Goal: Task Accomplishment & Management: Use online tool/utility

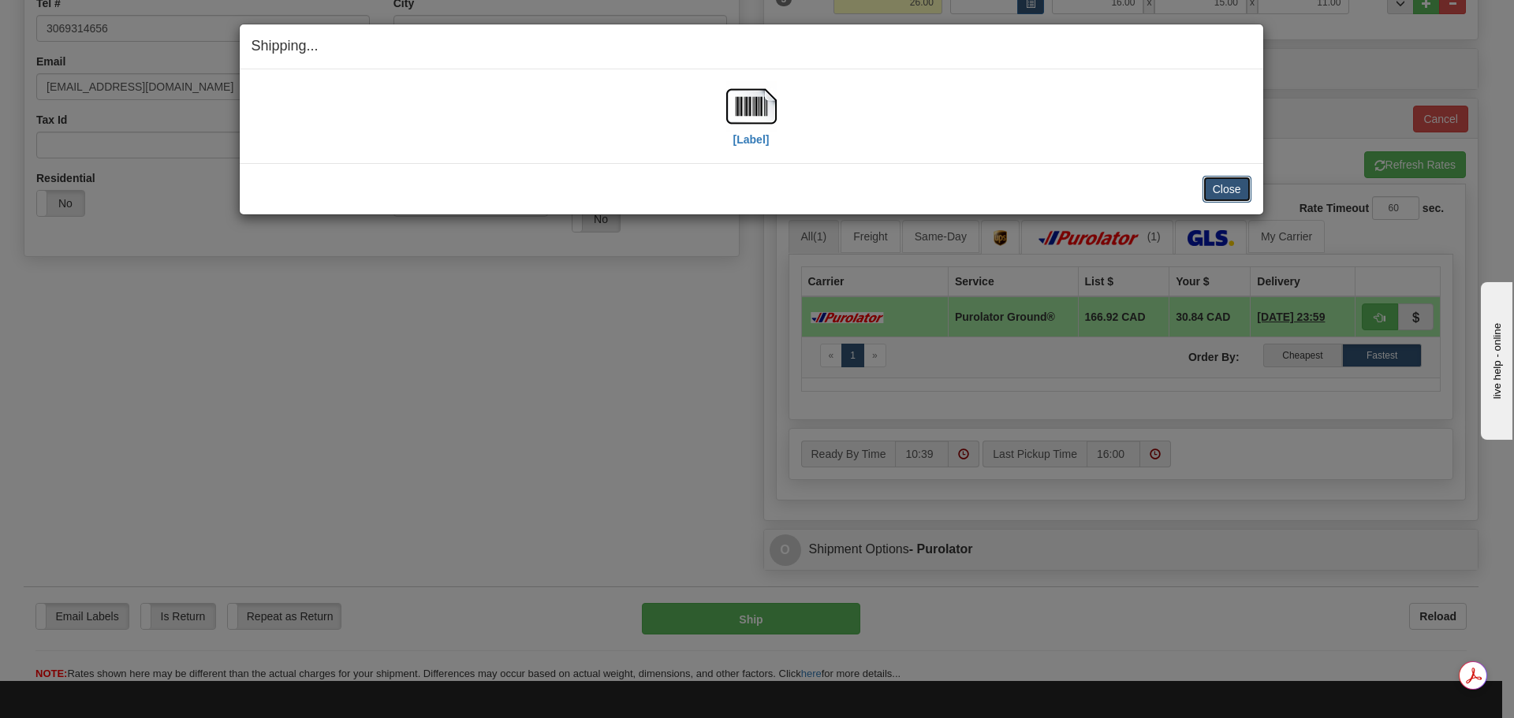
click at [1212, 190] on button "Close" at bounding box center [1226, 189] width 49 height 27
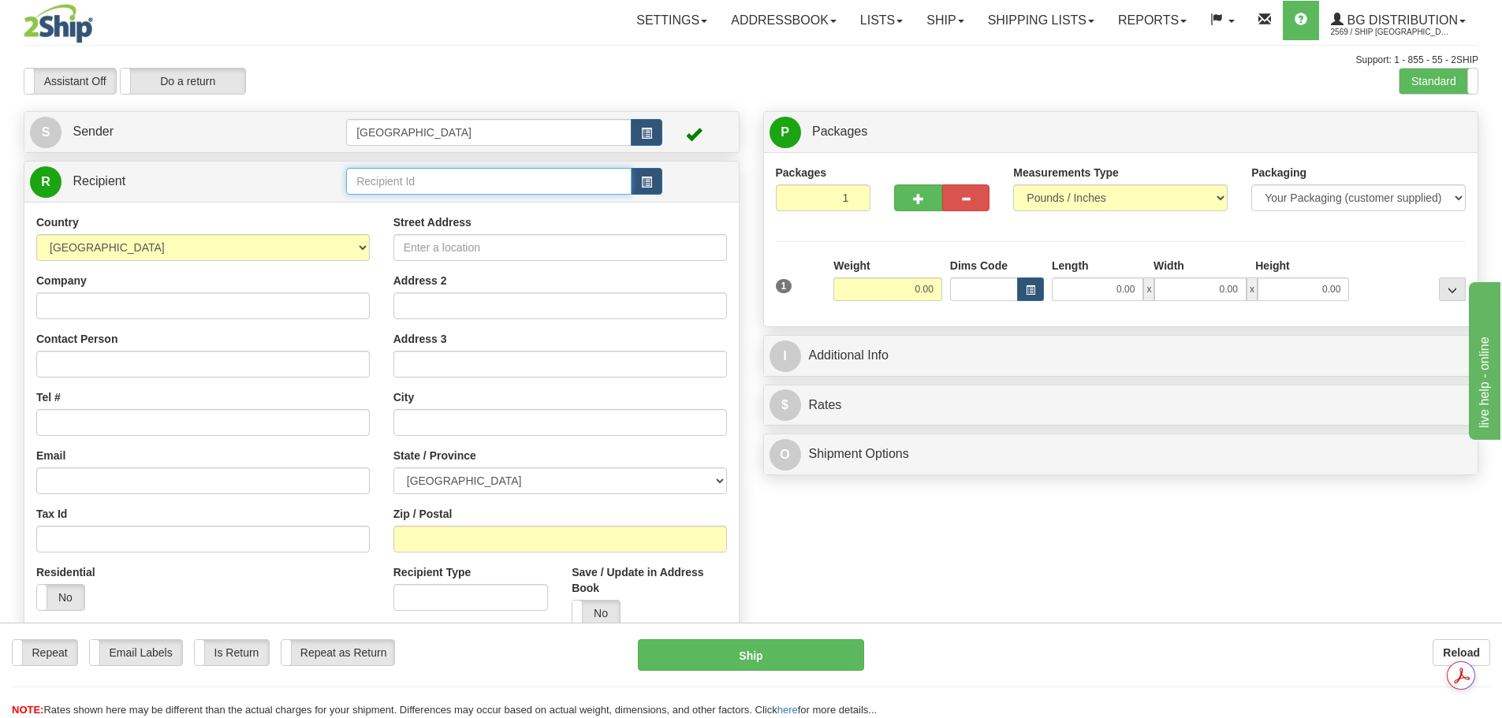
click at [428, 181] on input "text" at bounding box center [488, 181] width 285 height 27
click at [430, 199] on div "80076" at bounding box center [486, 205] width 270 height 17
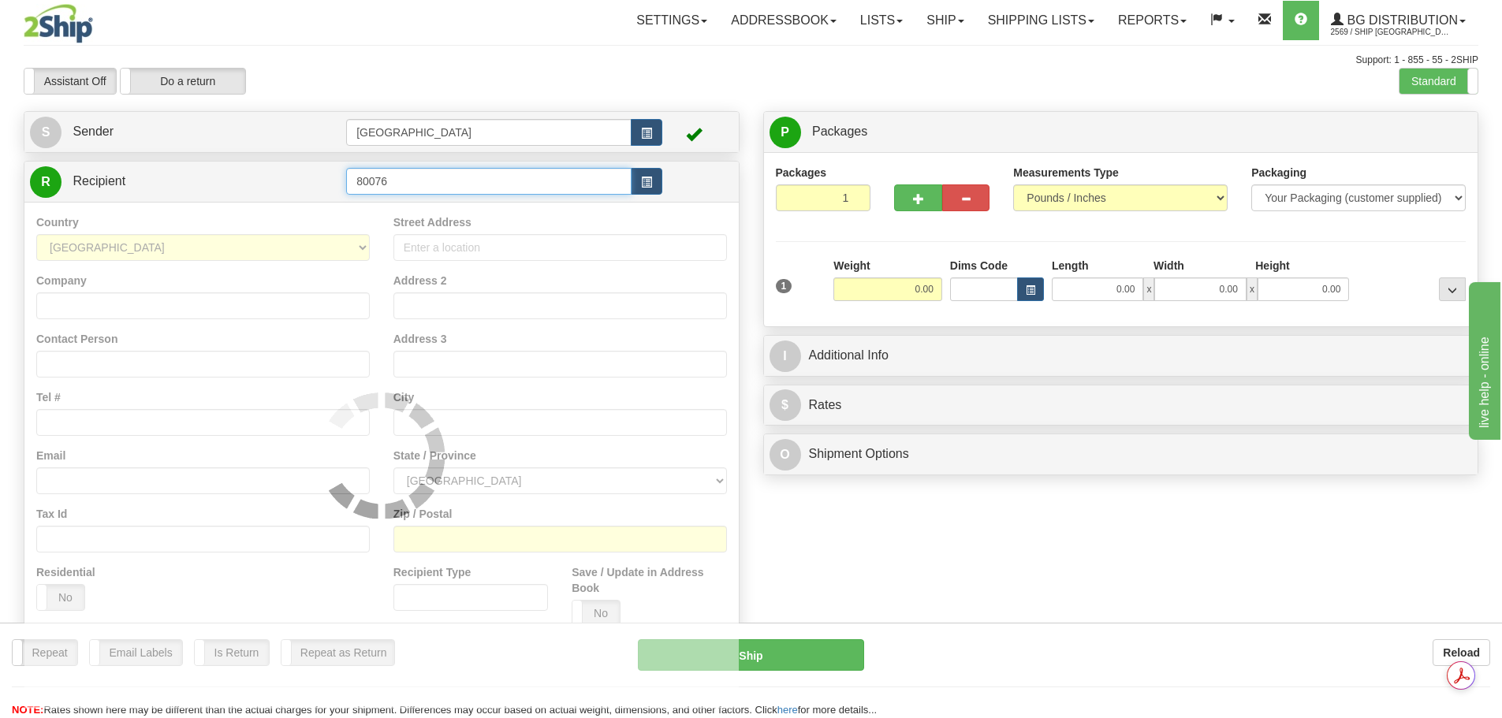
type input "80076"
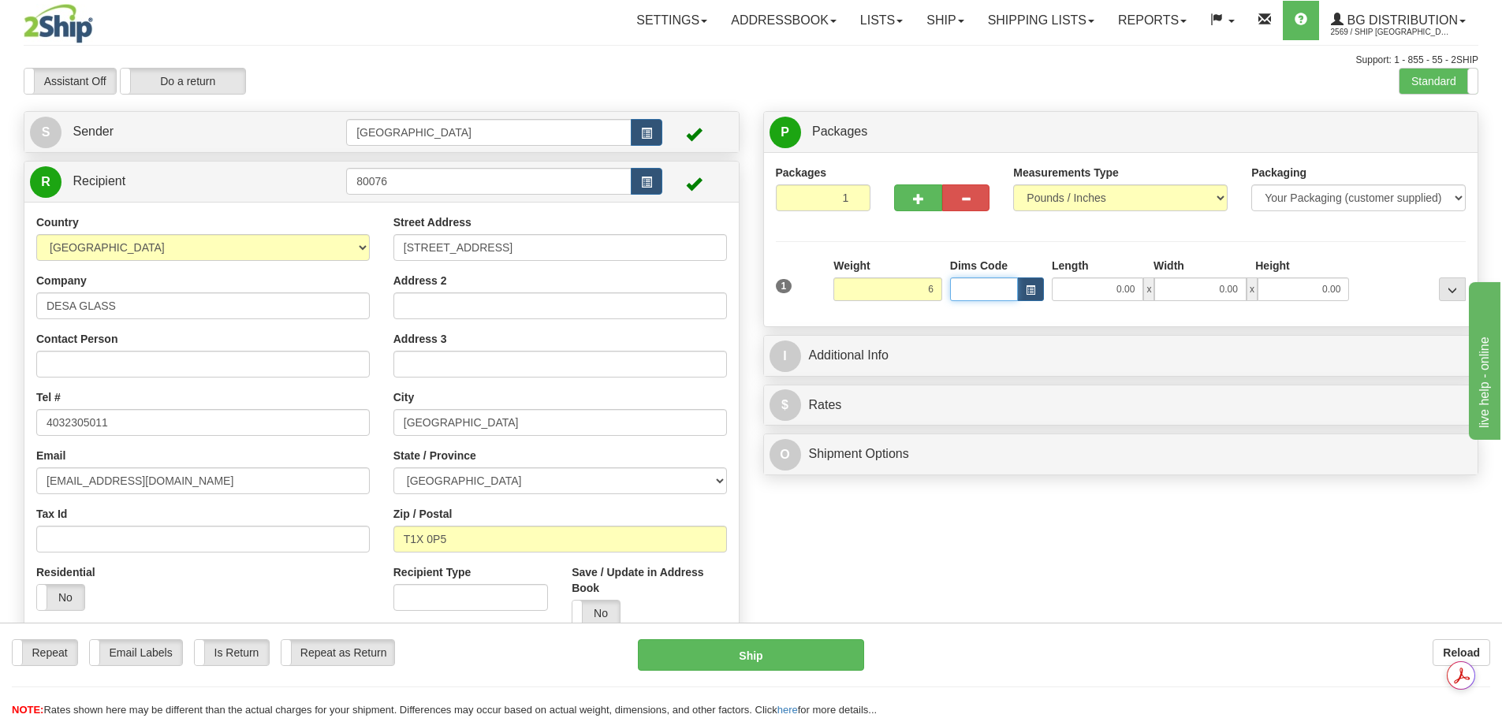
type input "6.00"
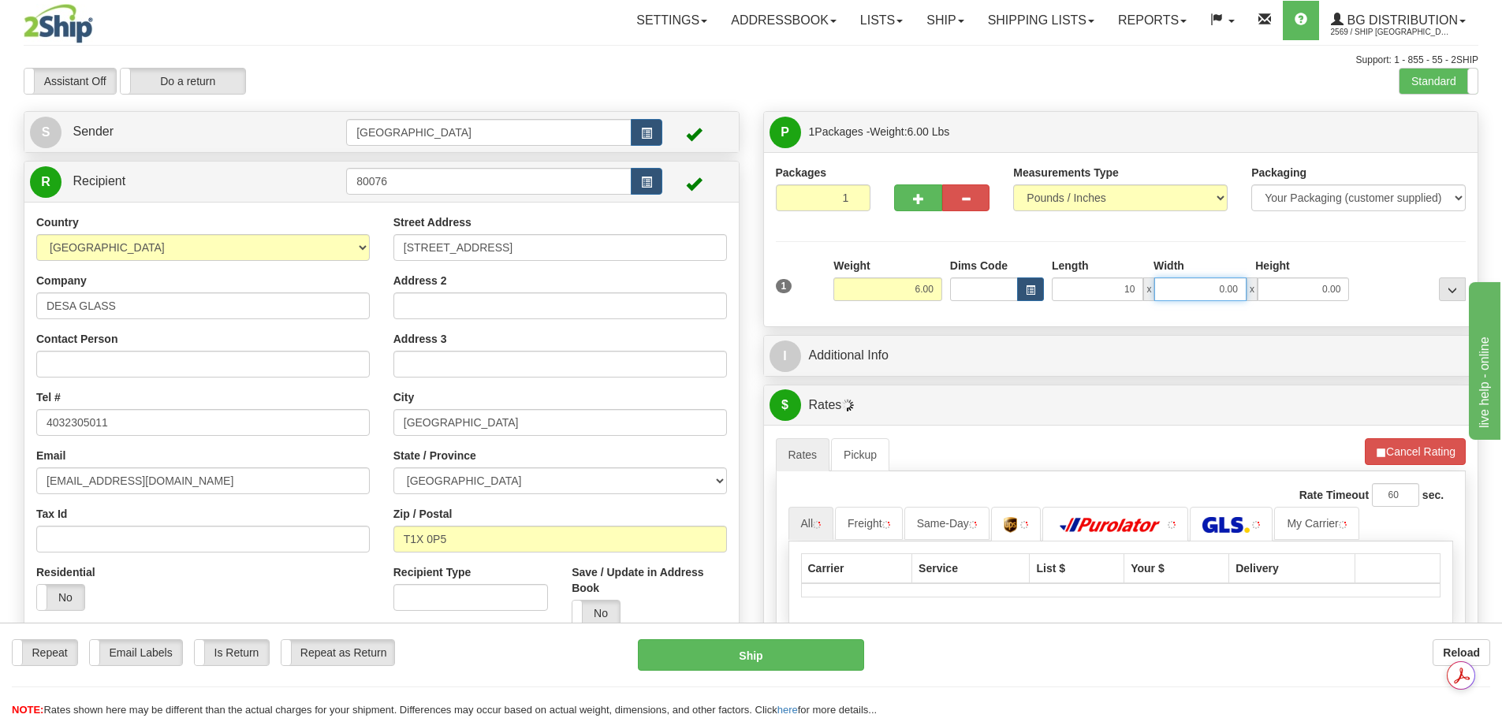
type input "10.00"
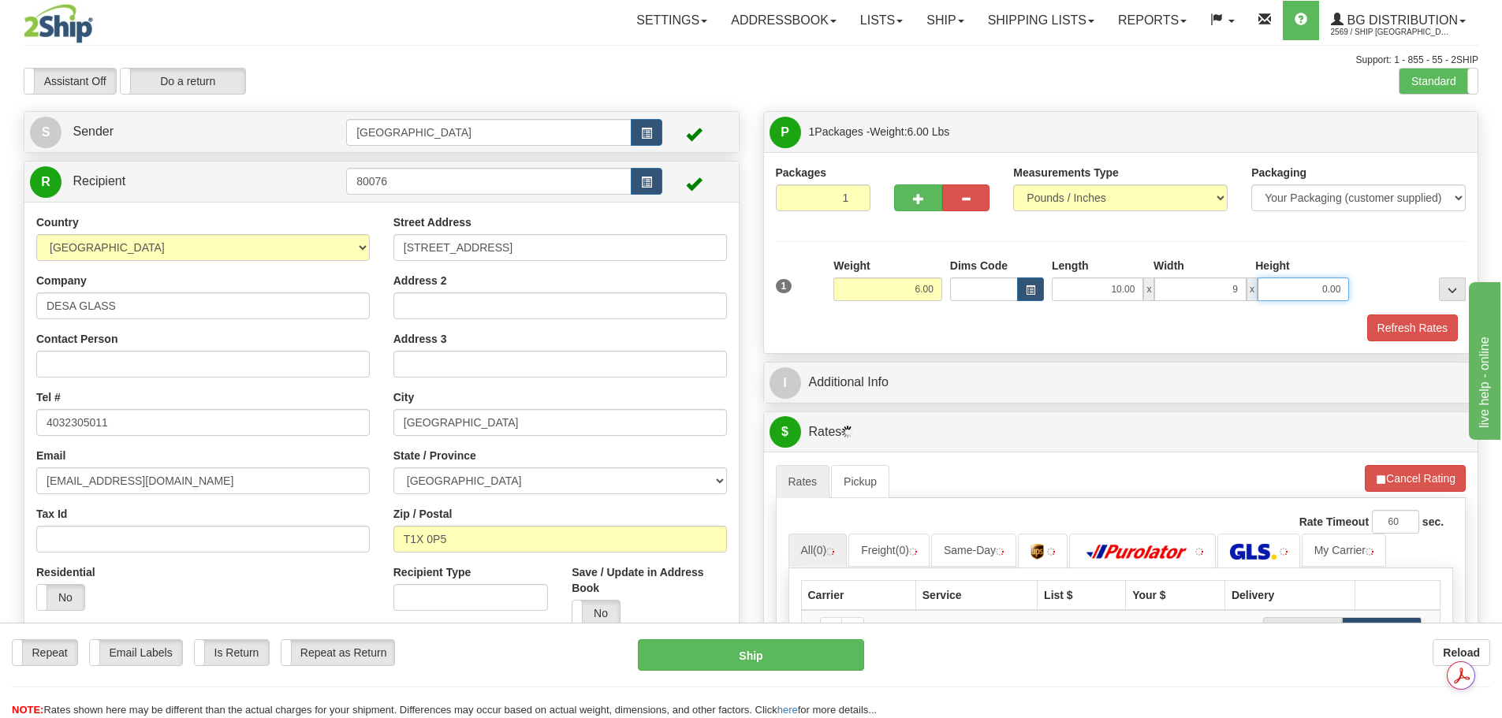
type input "9.00"
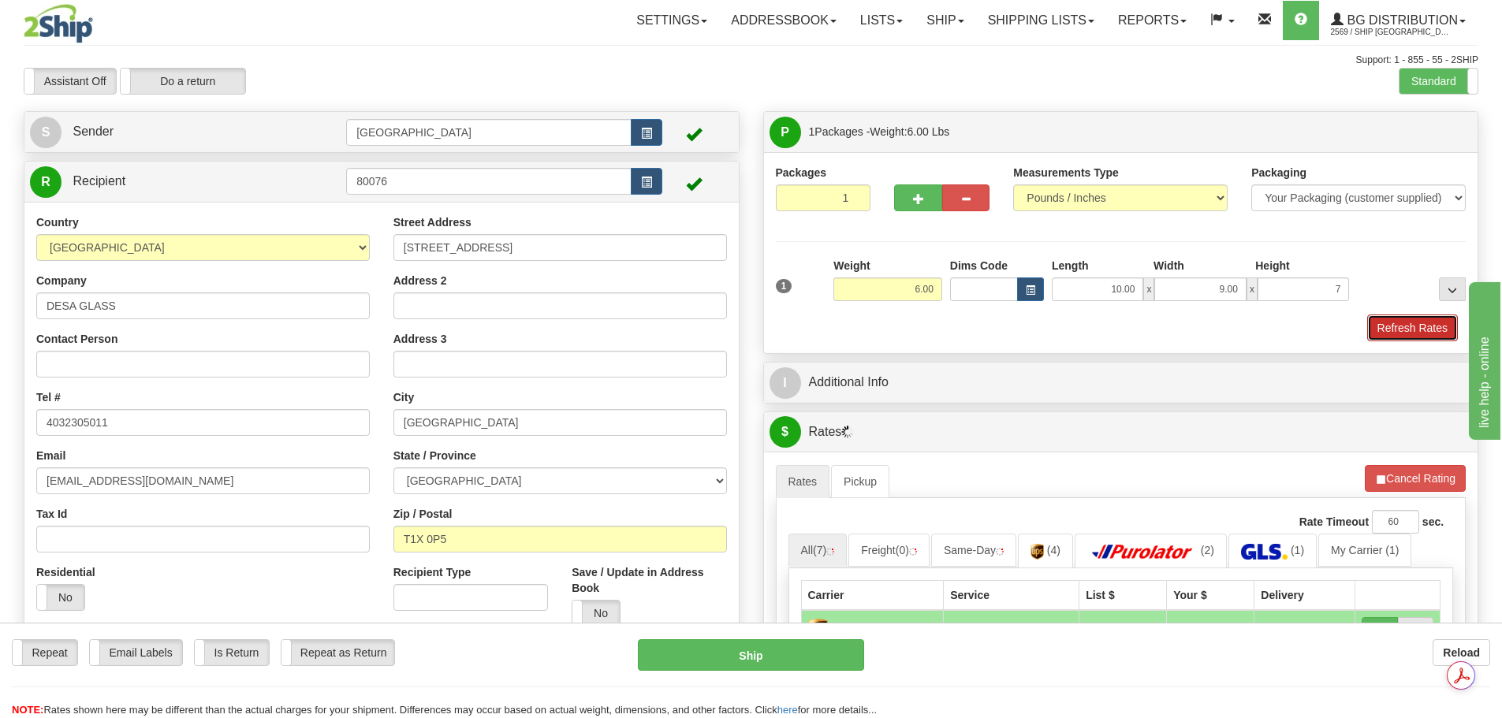
type input "7.00"
click at [1390, 326] on button "Refresh Rates" at bounding box center [1412, 328] width 91 height 27
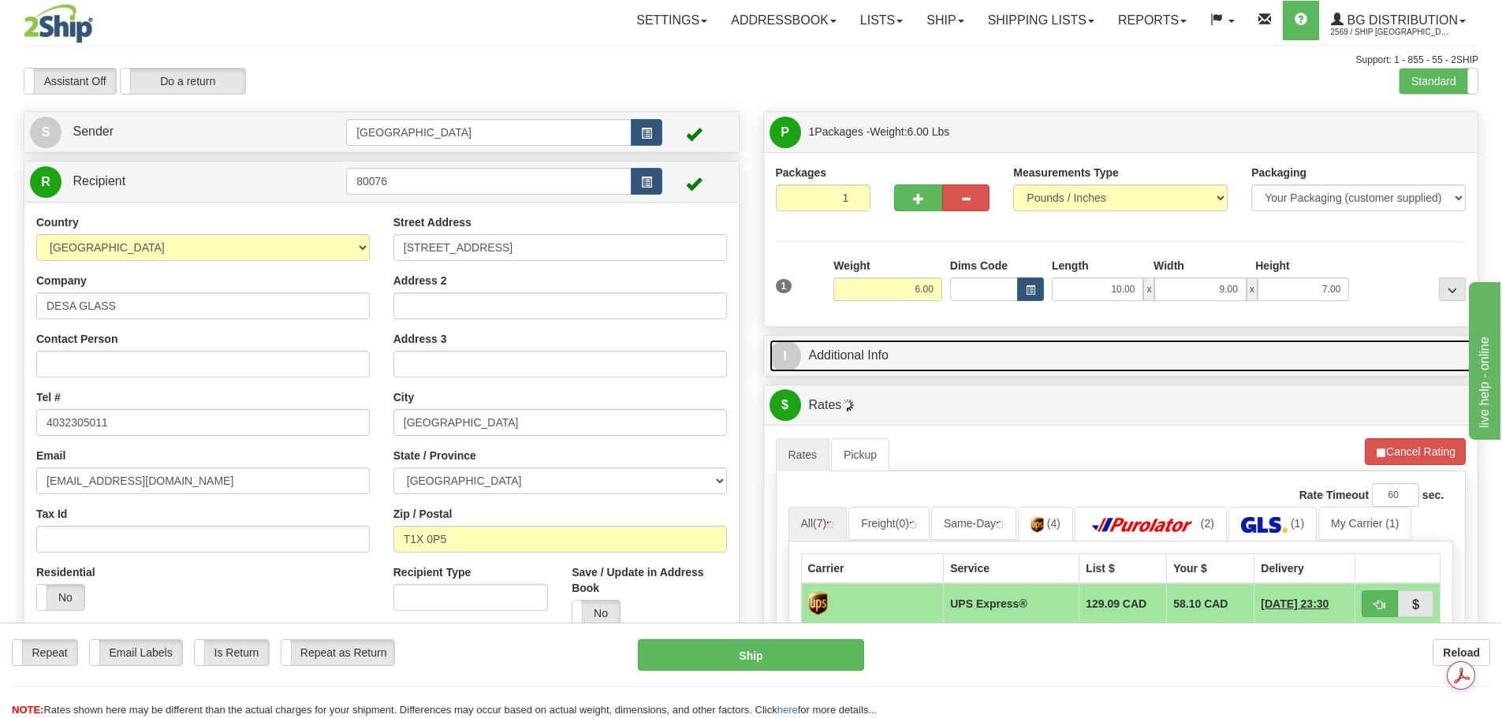
click at [1181, 348] on link "I Additional Info" at bounding box center [1120, 356] width 703 height 32
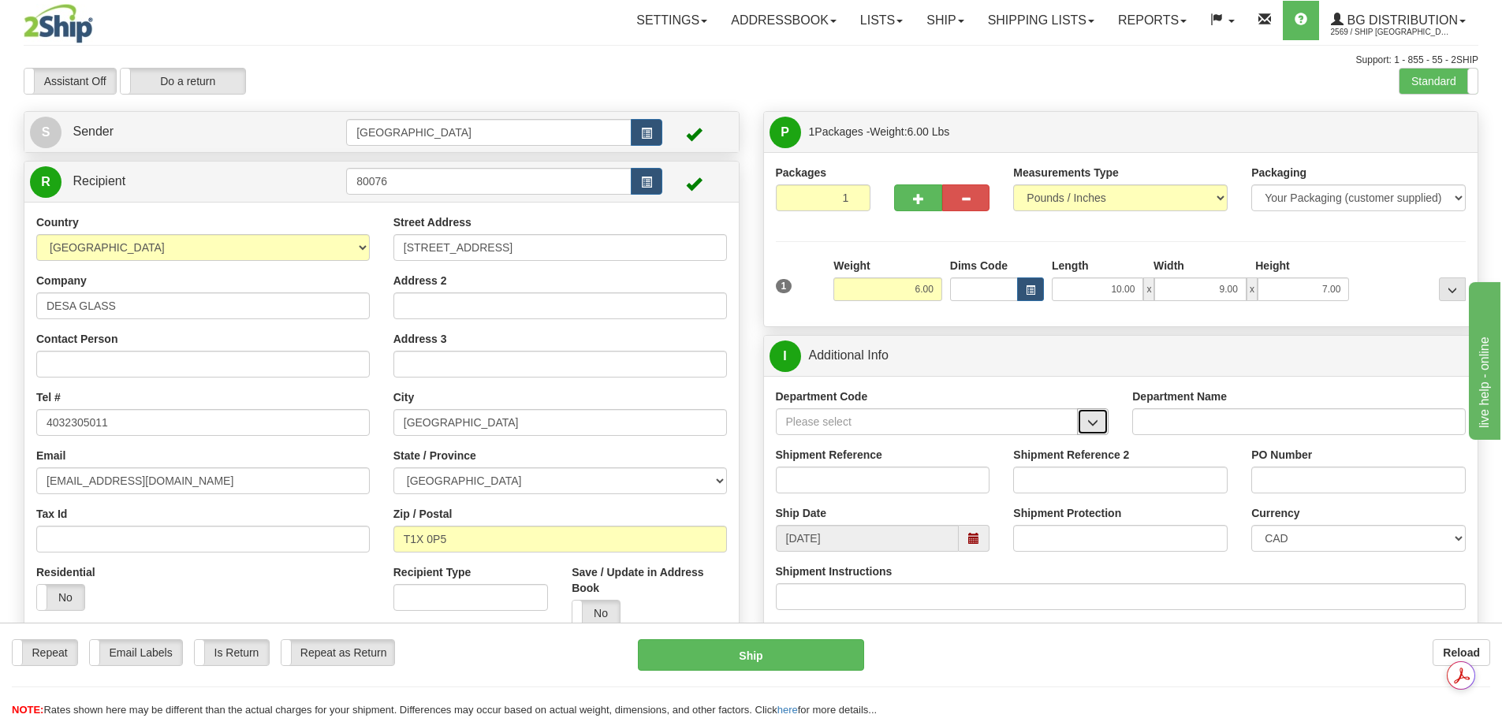
click at [1081, 426] on button "button" at bounding box center [1093, 421] width 32 height 27
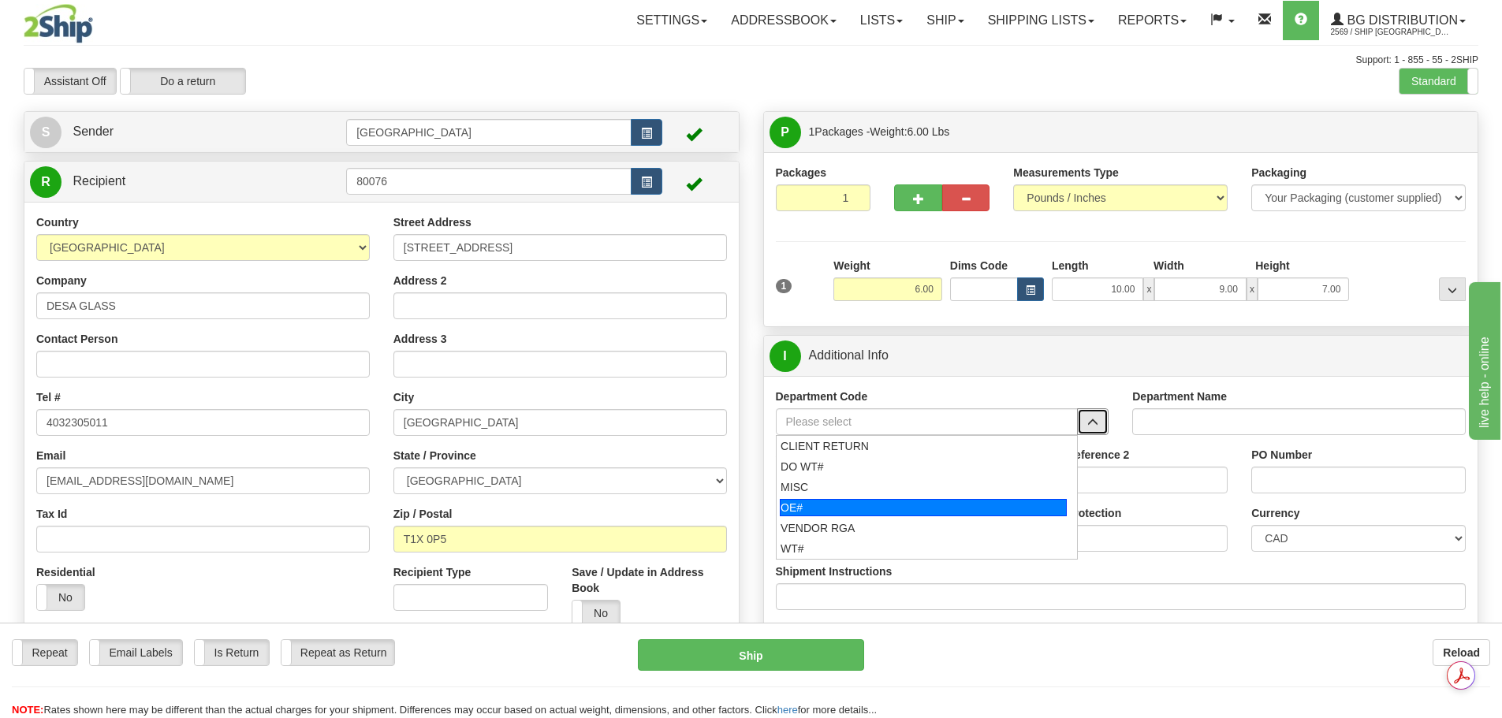
click at [1036, 503] on div "OE#" at bounding box center [923, 507] width 287 height 17
type input "OE#"
type input "ORDERS"
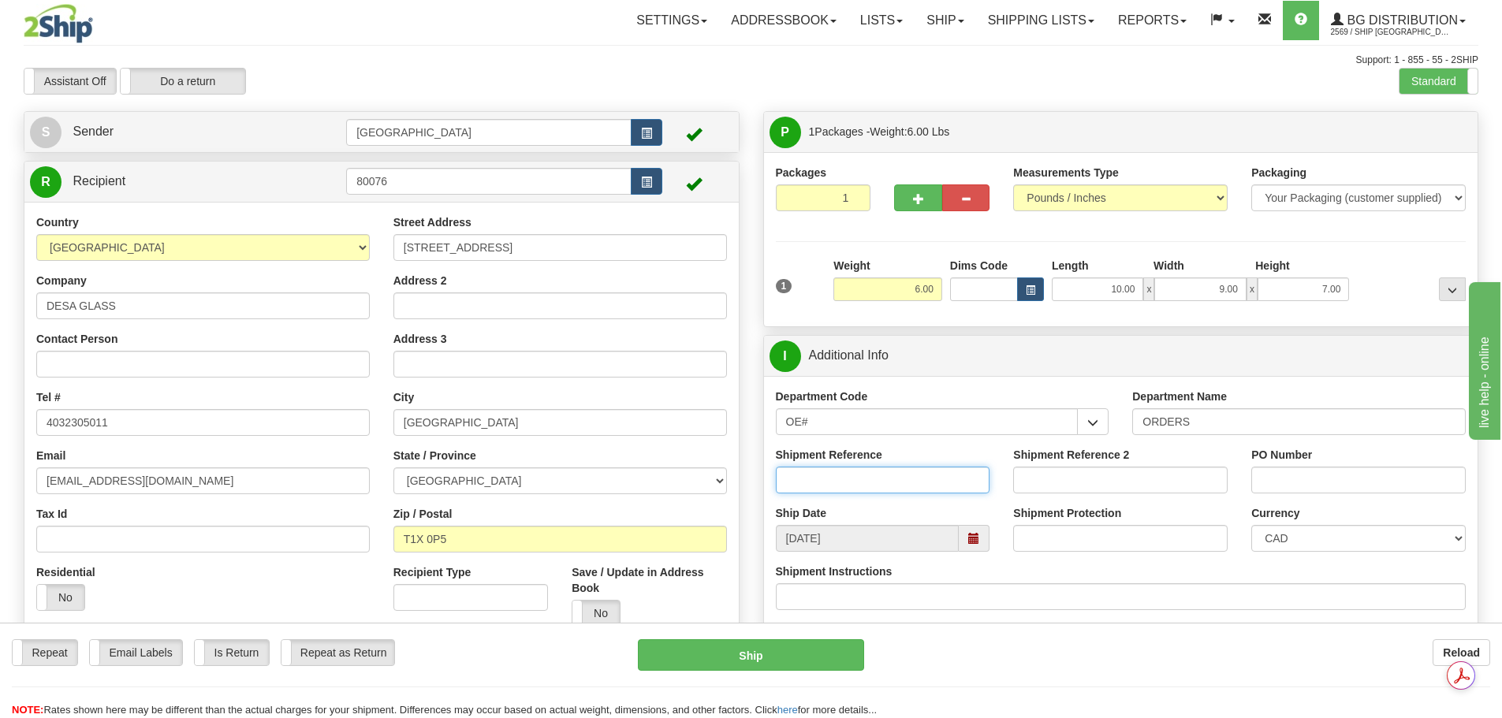
click at [884, 484] on input "Shipment Reference" at bounding box center [883, 480] width 214 height 27
type input "90039332-00; 90040366-00"
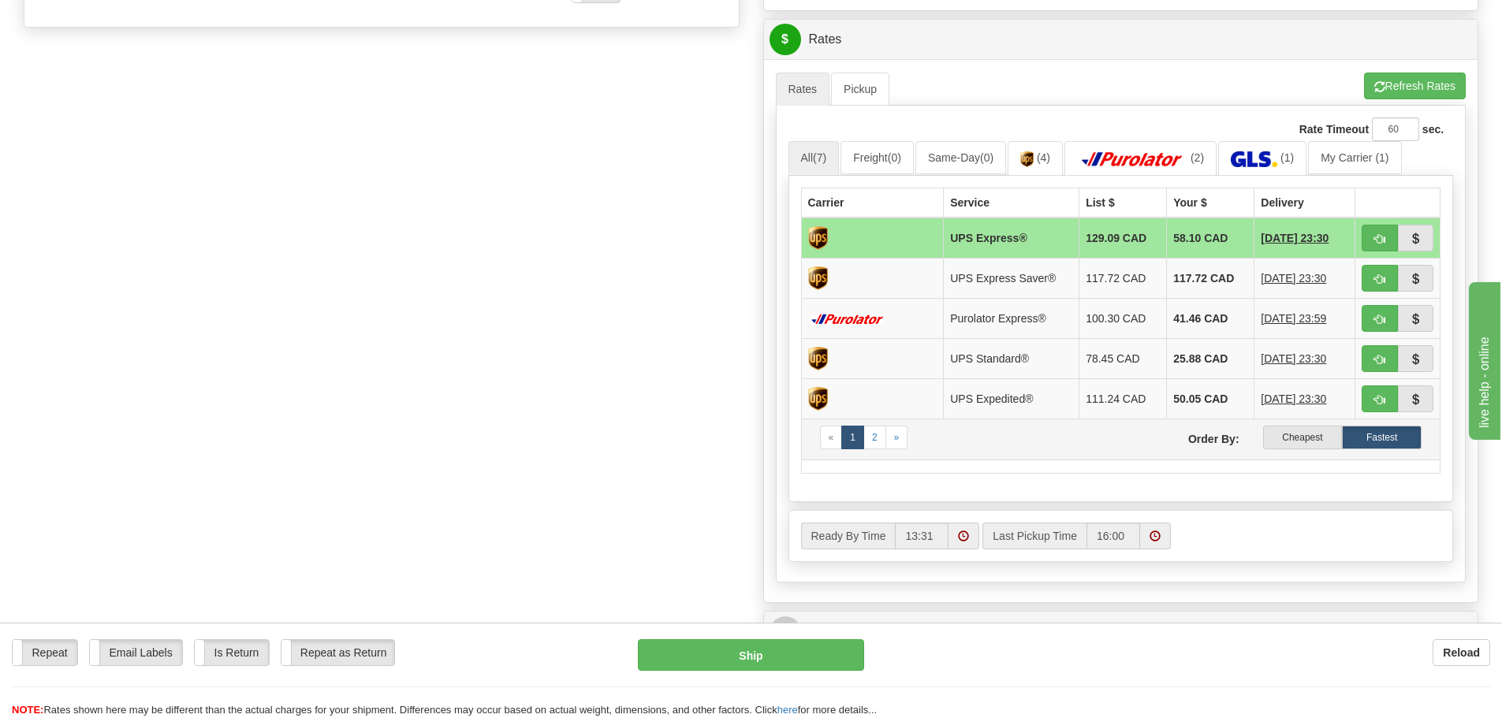
scroll to position [631, 0]
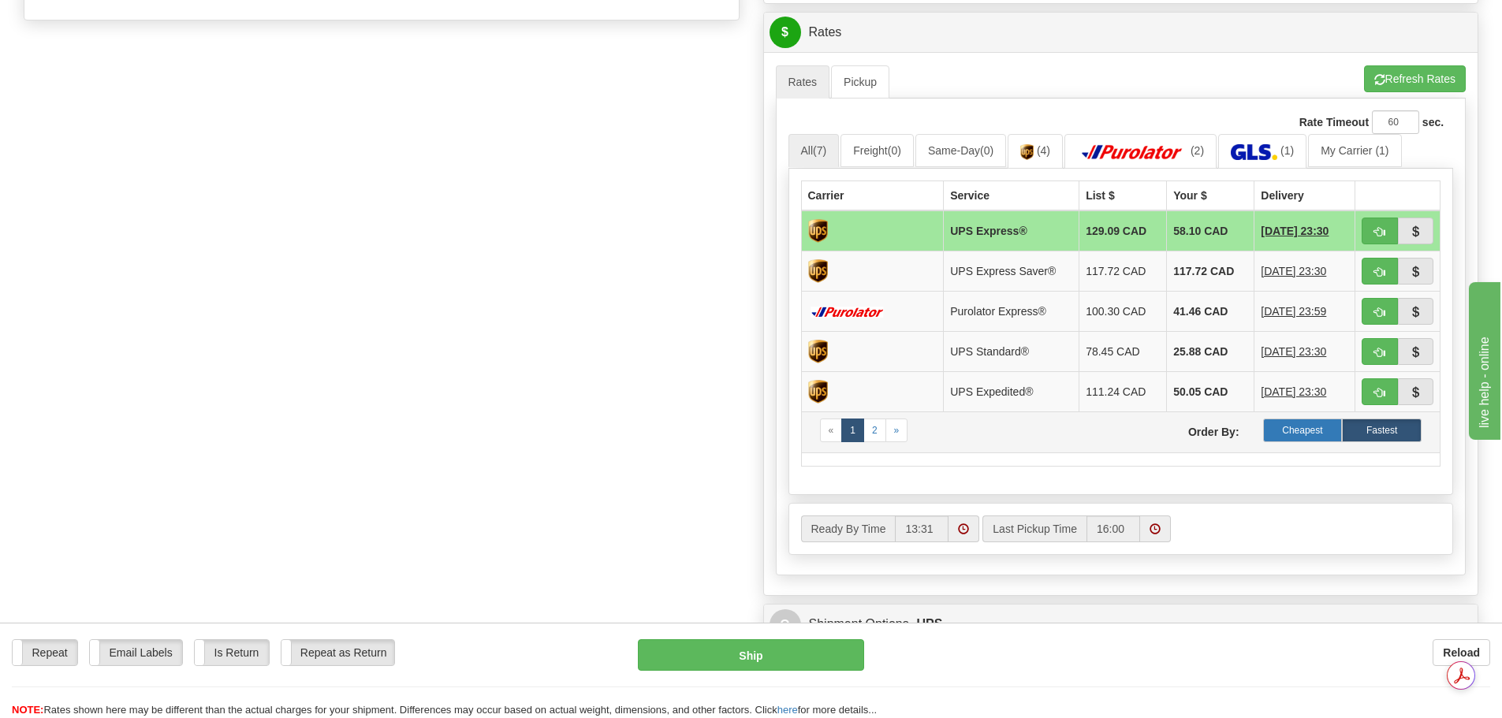
type input "63423; 63770"
click at [1293, 433] on label "Cheapest" at bounding box center [1303, 431] width 80 height 24
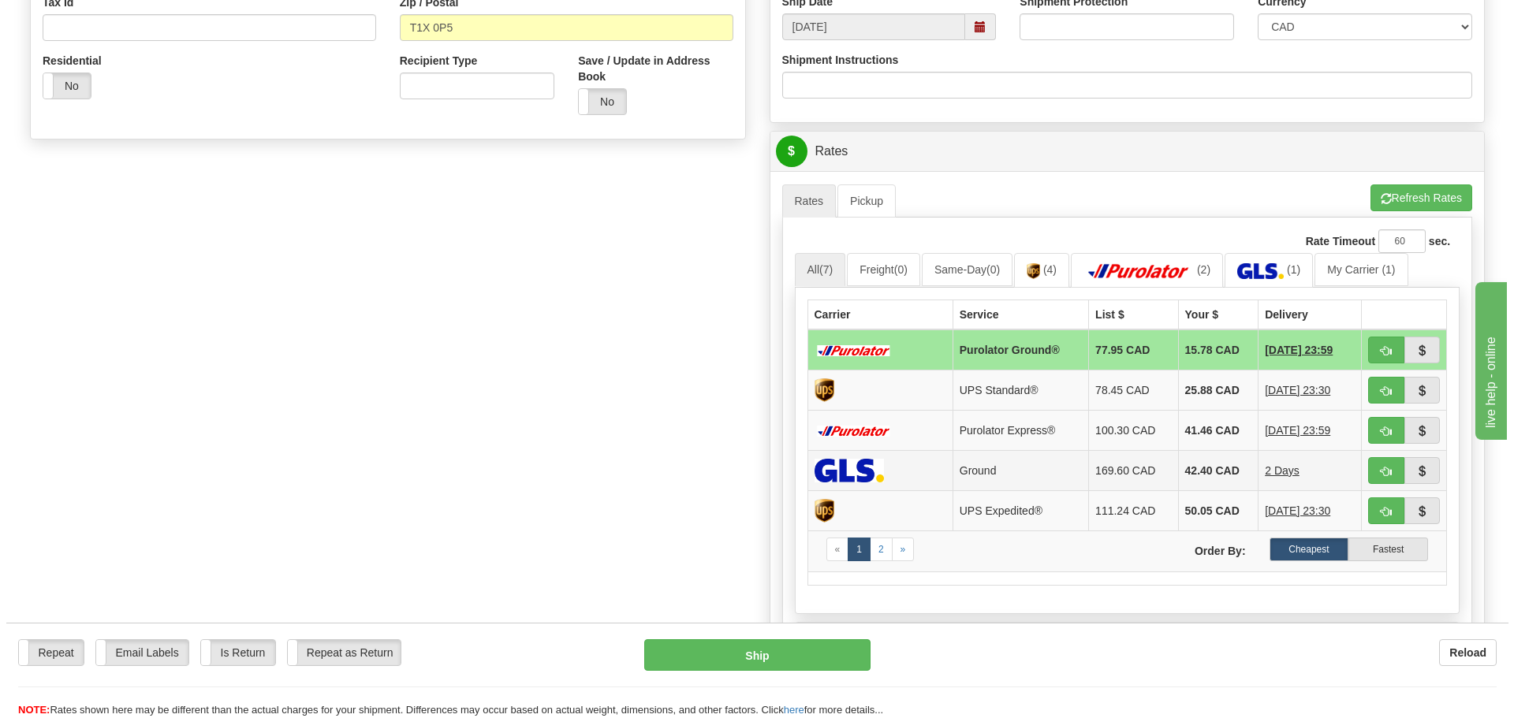
scroll to position [709, 0]
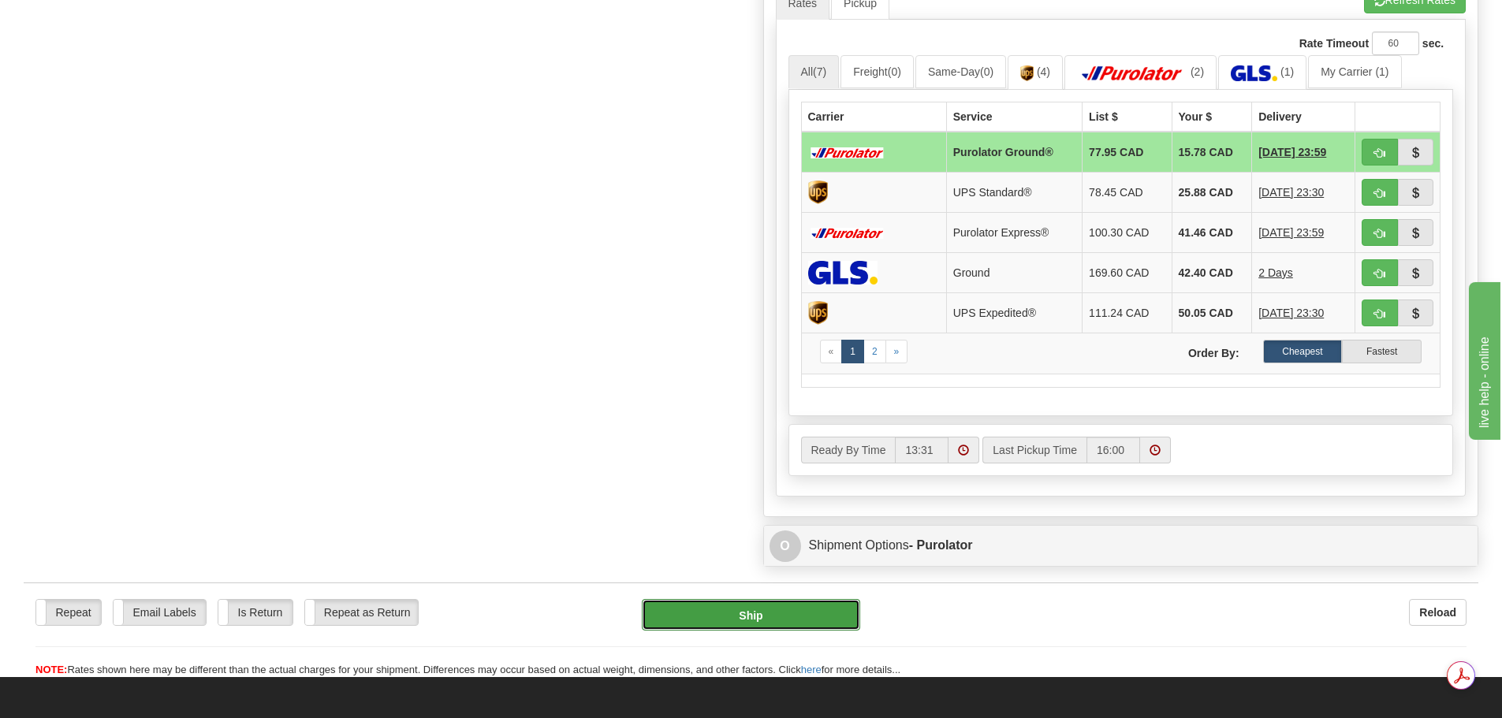
click at [791, 617] on button "Ship" at bounding box center [751, 615] width 218 height 32
type input "260"
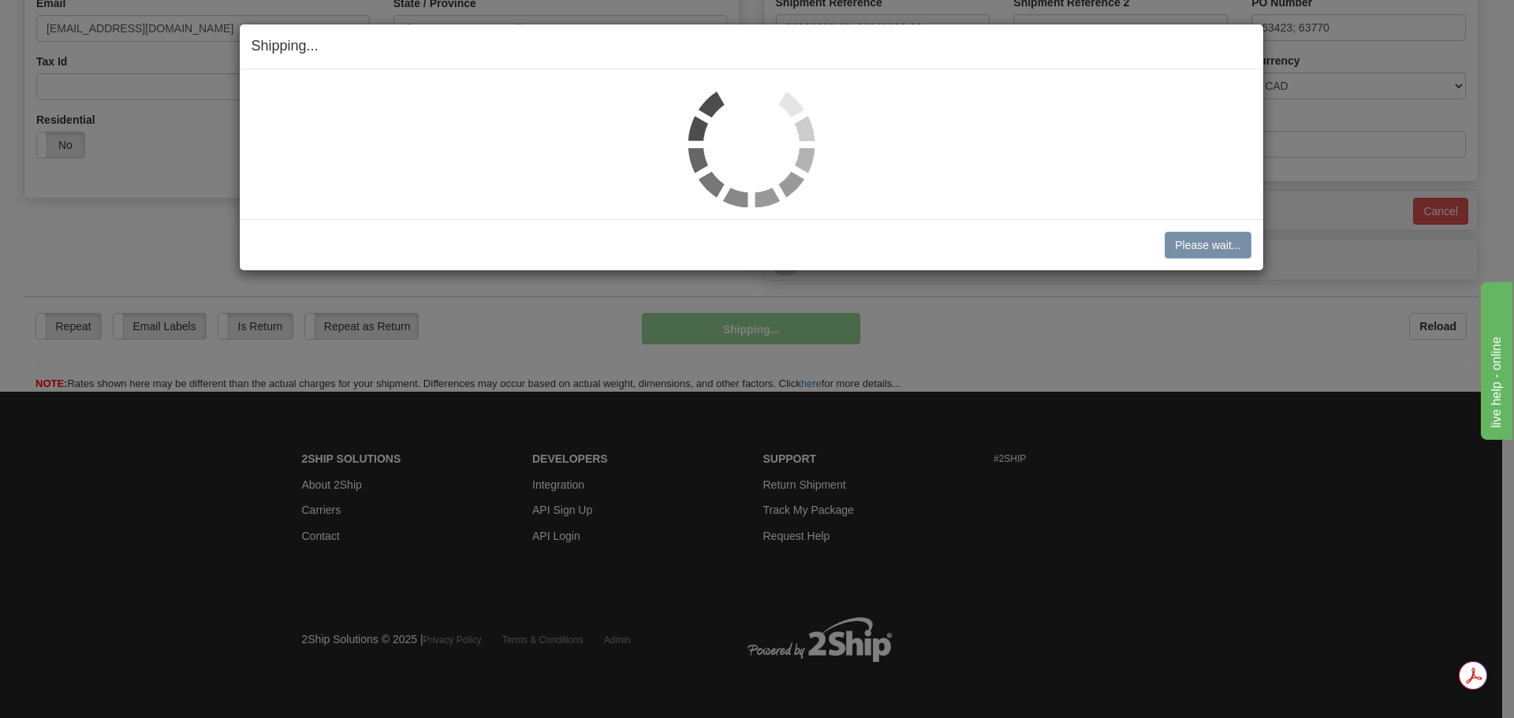
scroll to position [453, 0]
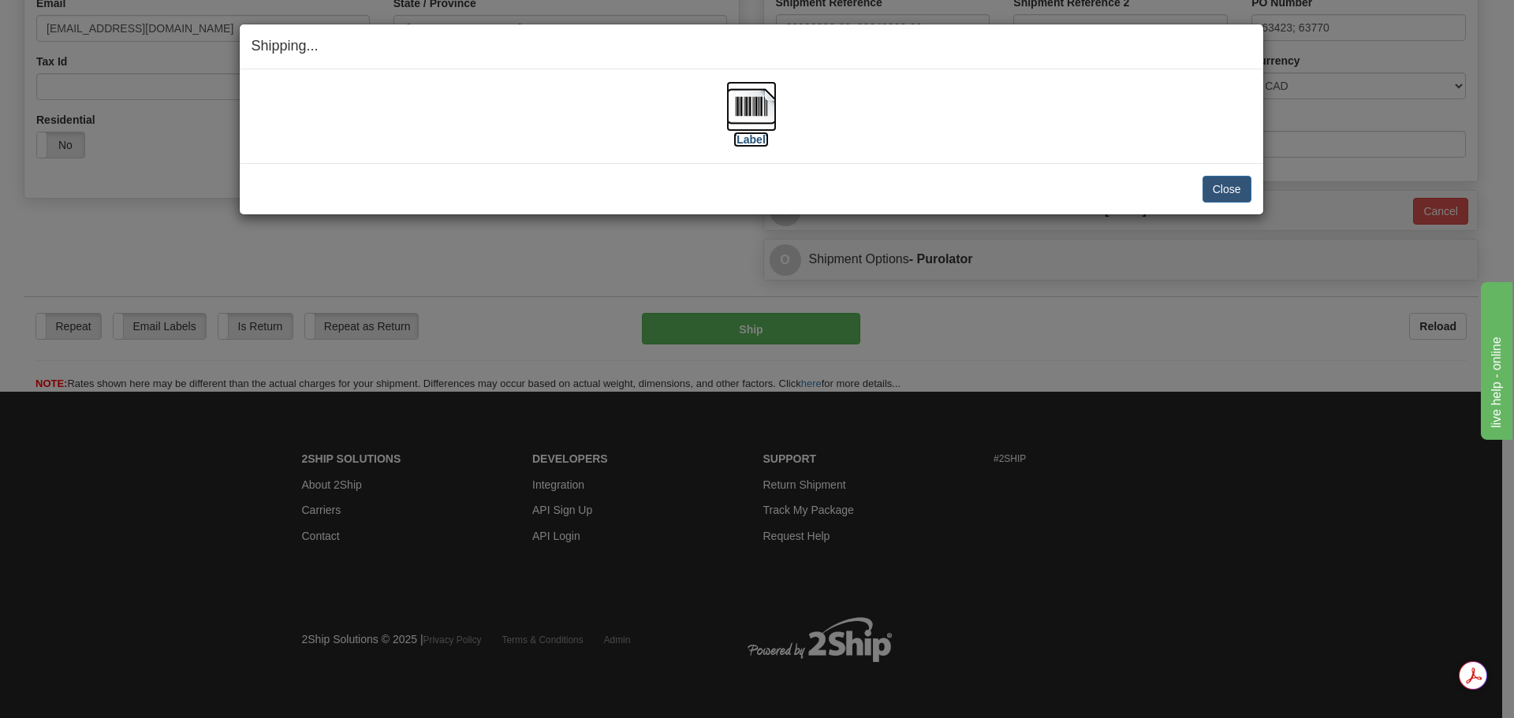
click at [762, 99] on img at bounding box center [751, 106] width 50 height 50
